Goal: Find specific page/section: Find specific page/section

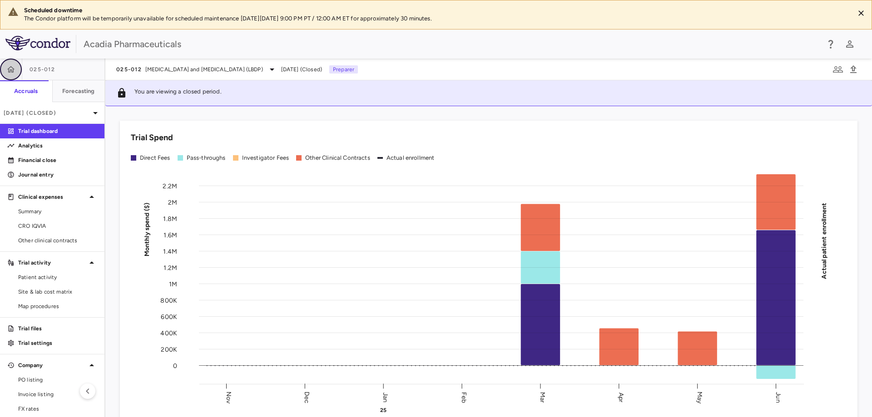
click at [15, 68] on icon "button" at bounding box center [10, 69] width 9 height 9
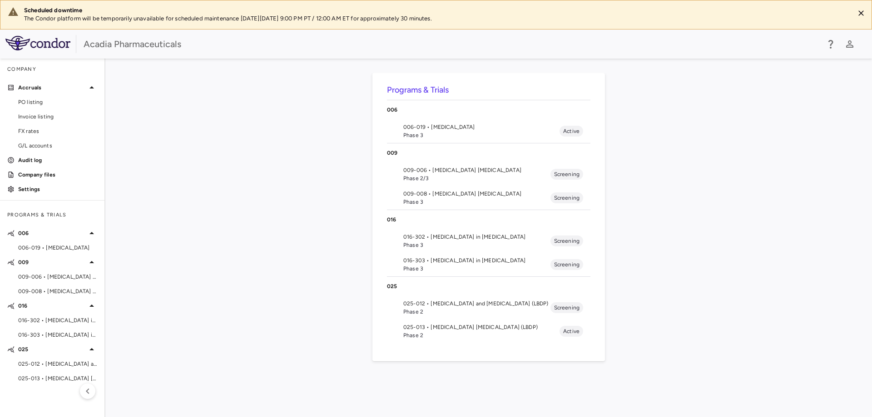
click at [444, 301] on span "025-012 • [MEDICAL_DATA] and [MEDICAL_DATA] (LBDP)" at bounding box center [476, 304] width 147 height 8
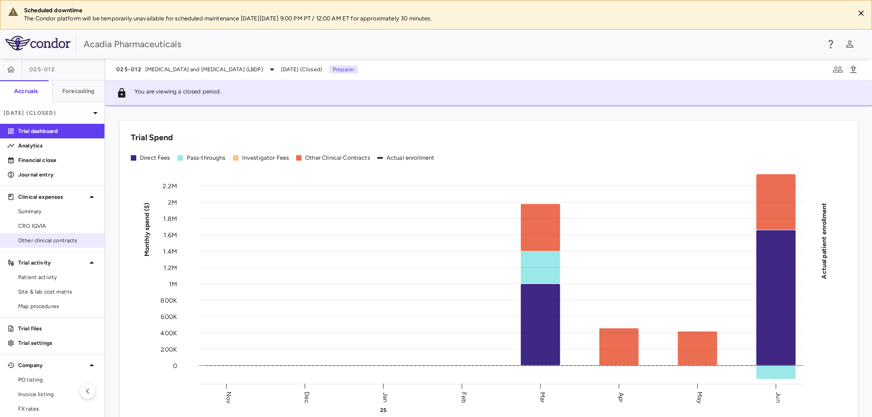
click at [34, 236] on link "Other clinical contracts" at bounding box center [52, 241] width 104 height 14
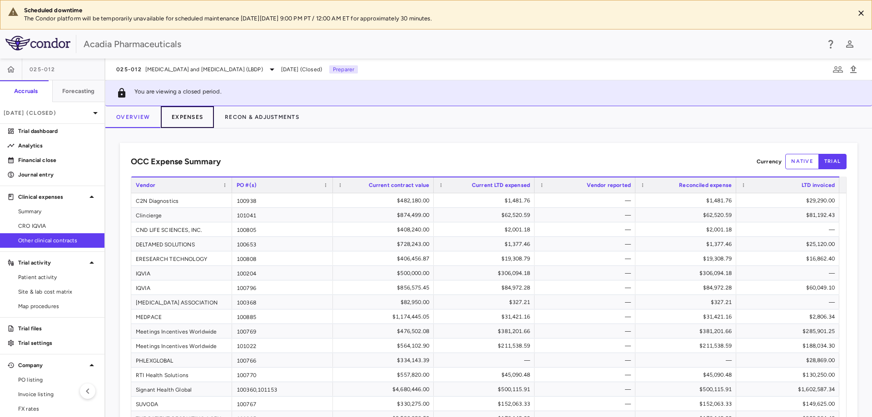
click at [202, 116] on button "Expenses" at bounding box center [187, 117] width 53 height 22
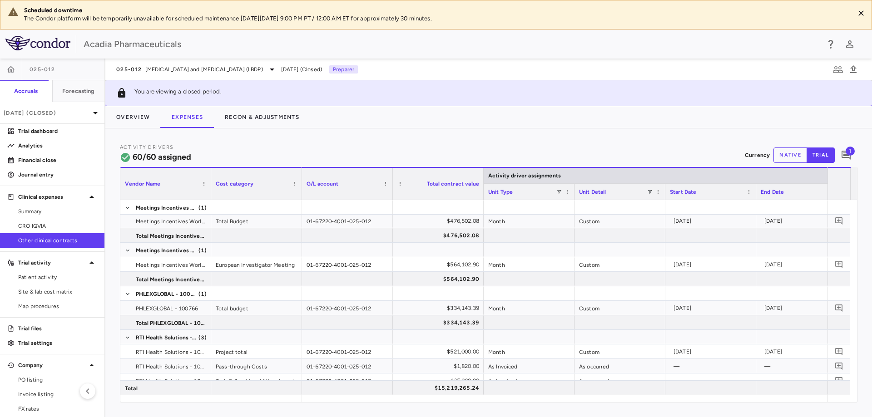
scroll to position [817, 0]
